Goal: Transaction & Acquisition: Obtain resource

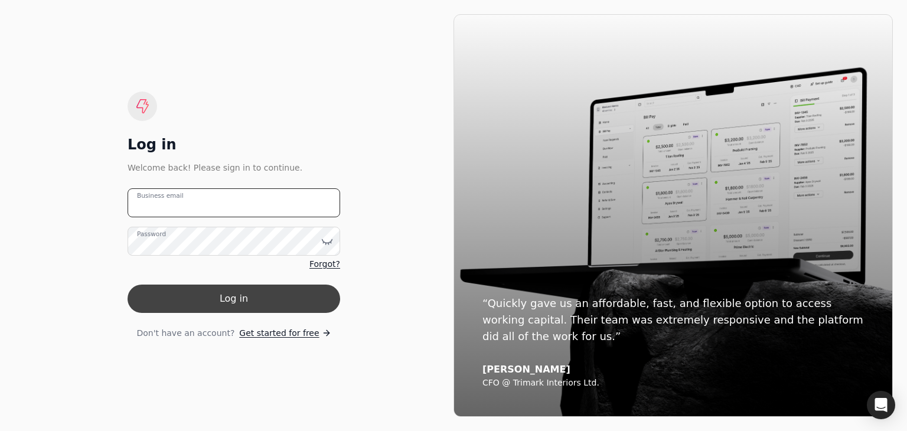
type email "[PERSON_NAME][EMAIL_ADDRESS][DOMAIN_NAME]"
click at [224, 302] on button "Log in" at bounding box center [233, 299] width 212 height 28
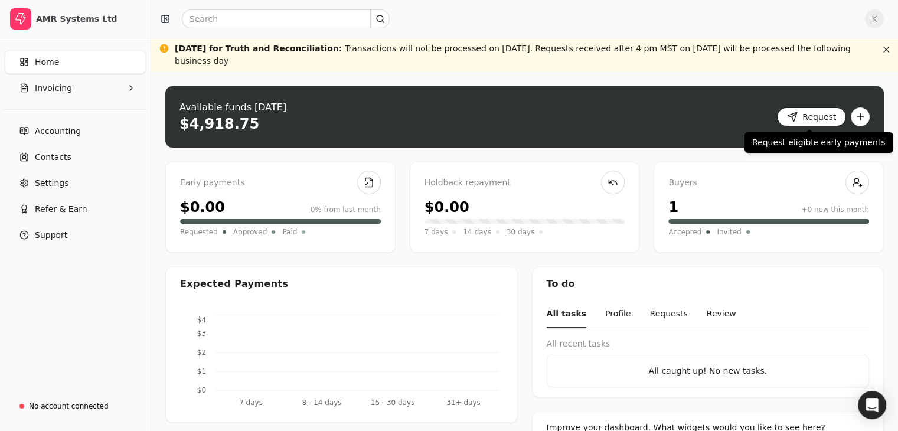
click at [799, 120] on button "Request" at bounding box center [811, 116] width 69 height 19
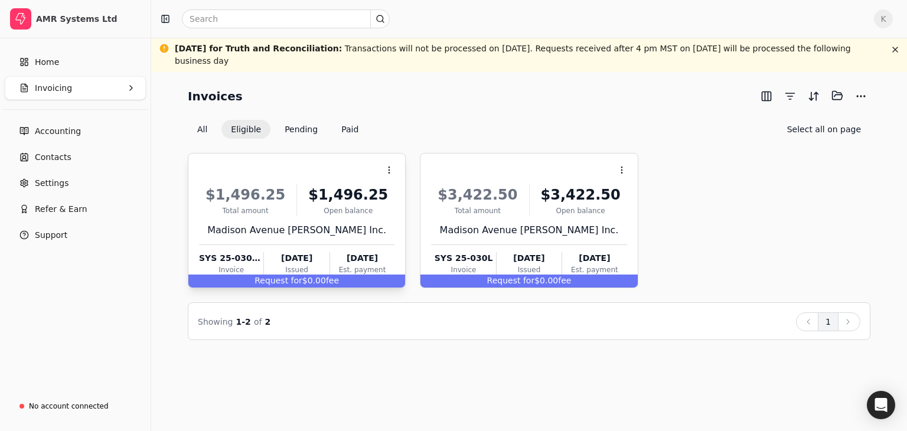
click at [328, 278] on span "fee" at bounding box center [332, 280] width 13 height 9
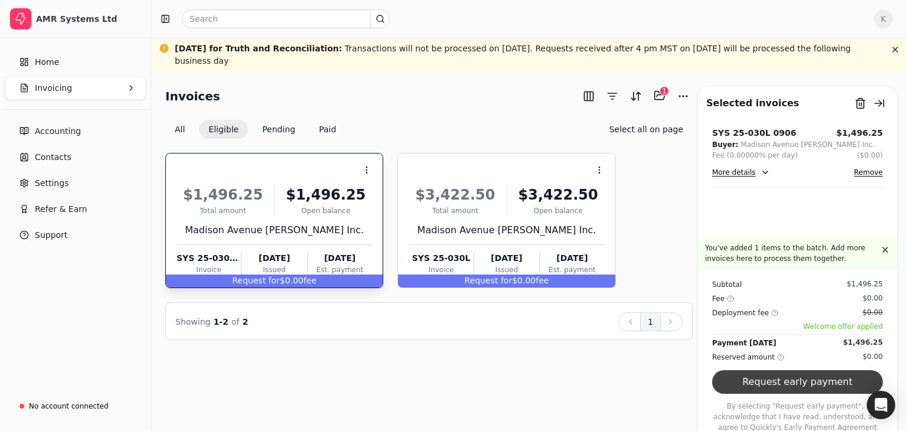
click at [771, 394] on button "Request early payment" at bounding box center [797, 382] width 171 height 24
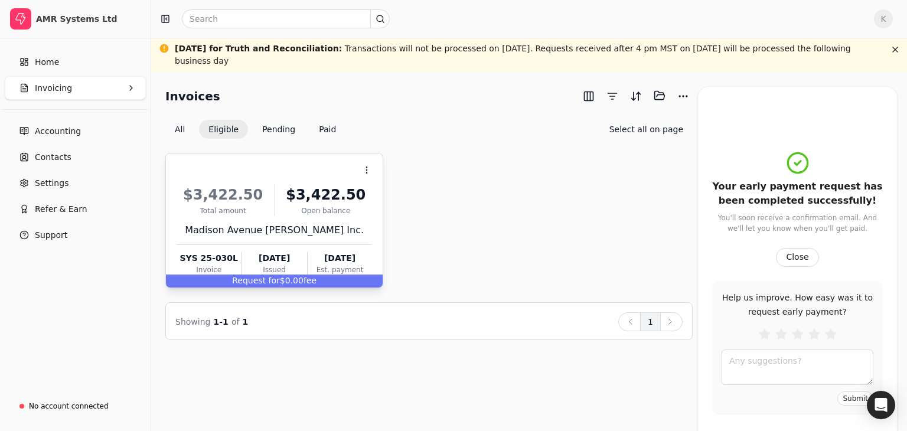
click at [256, 279] on span "Request for" at bounding box center [256, 280] width 48 height 9
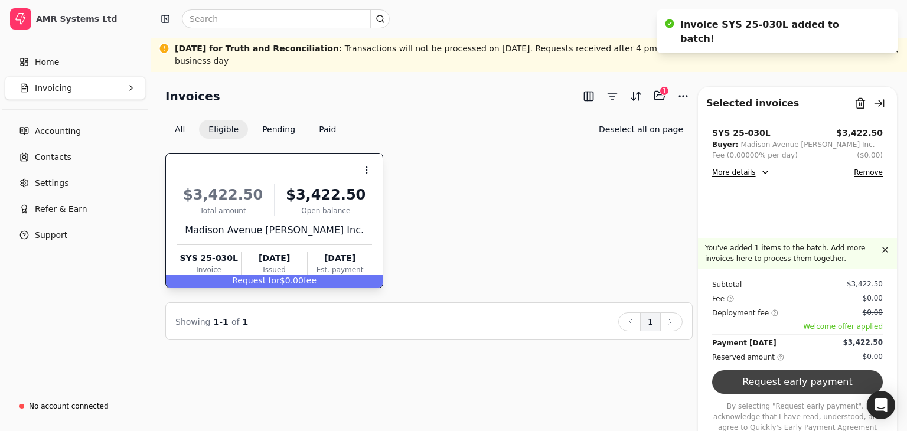
click at [799, 391] on button "Request early payment" at bounding box center [797, 382] width 171 height 24
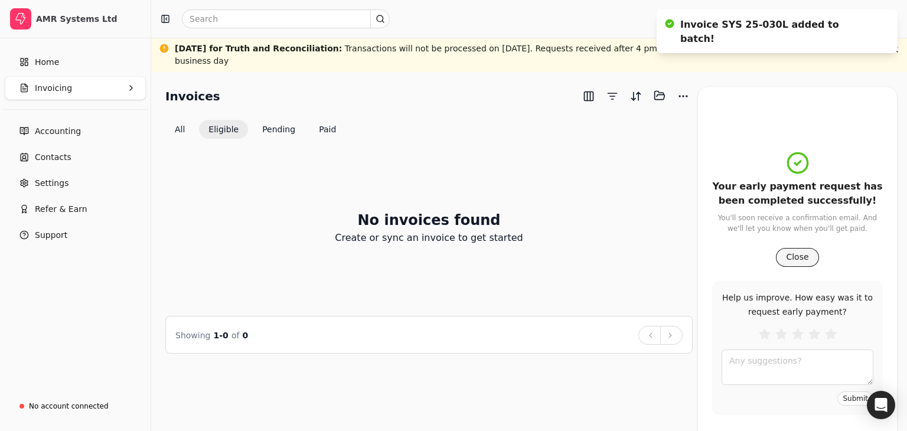
click at [796, 262] on button "Close" at bounding box center [797, 257] width 42 height 19
